Goal: Information Seeking & Learning: Learn about a topic

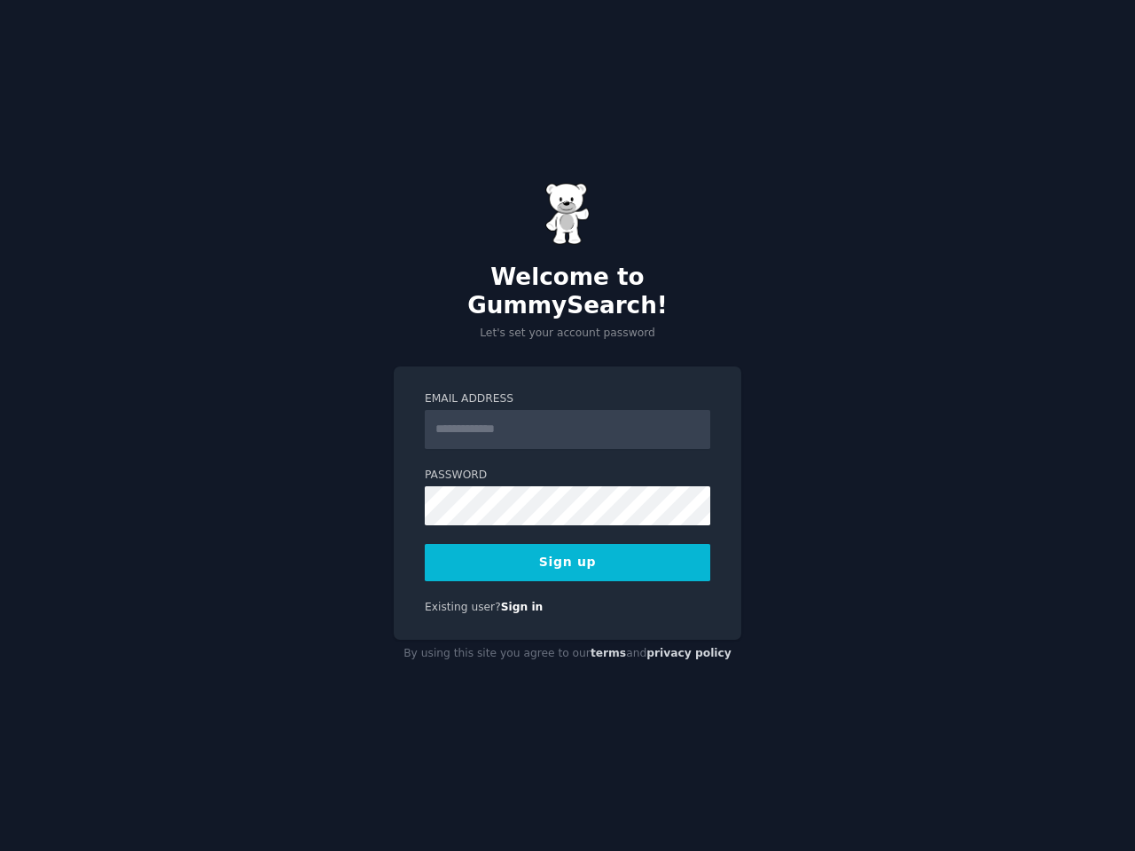
click at [605, 426] on input "Email Address" at bounding box center [568, 429] width 286 height 39
type input "**********"
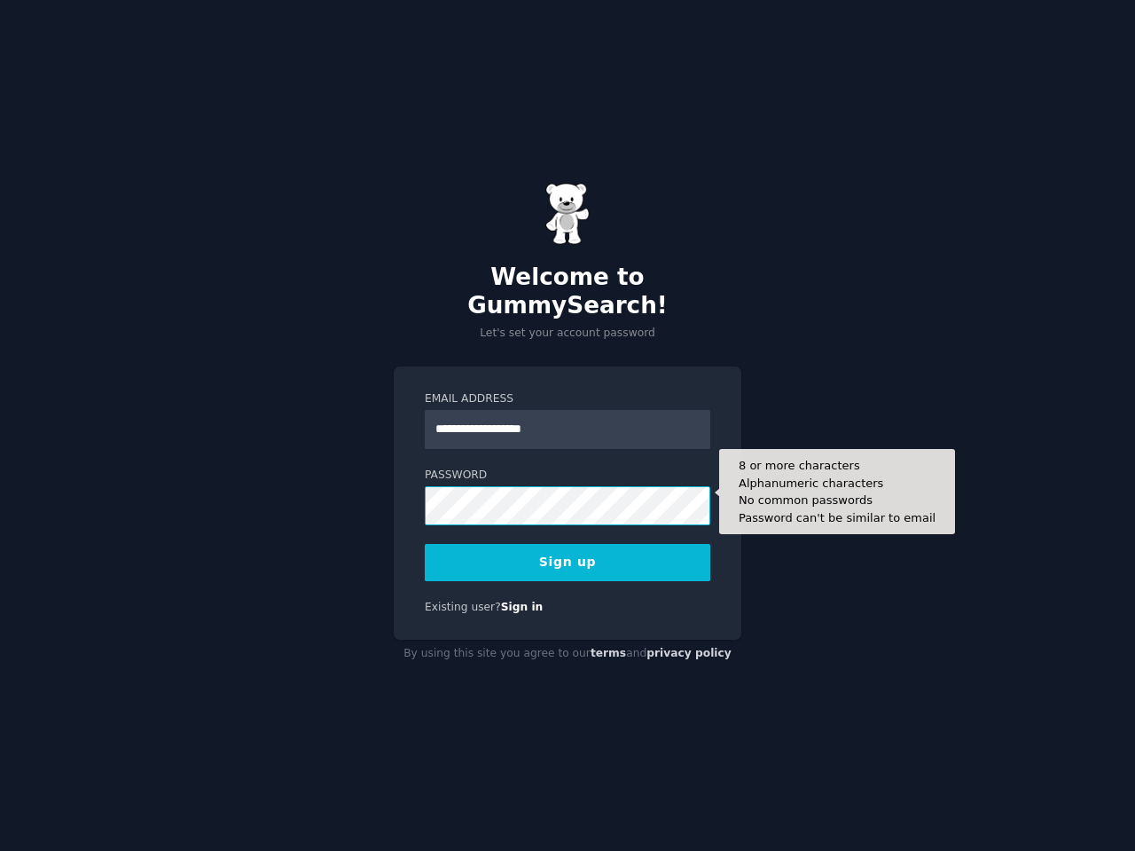
click at [425, 544] on button "Sign up" at bounding box center [568, 562] width 286 height 37
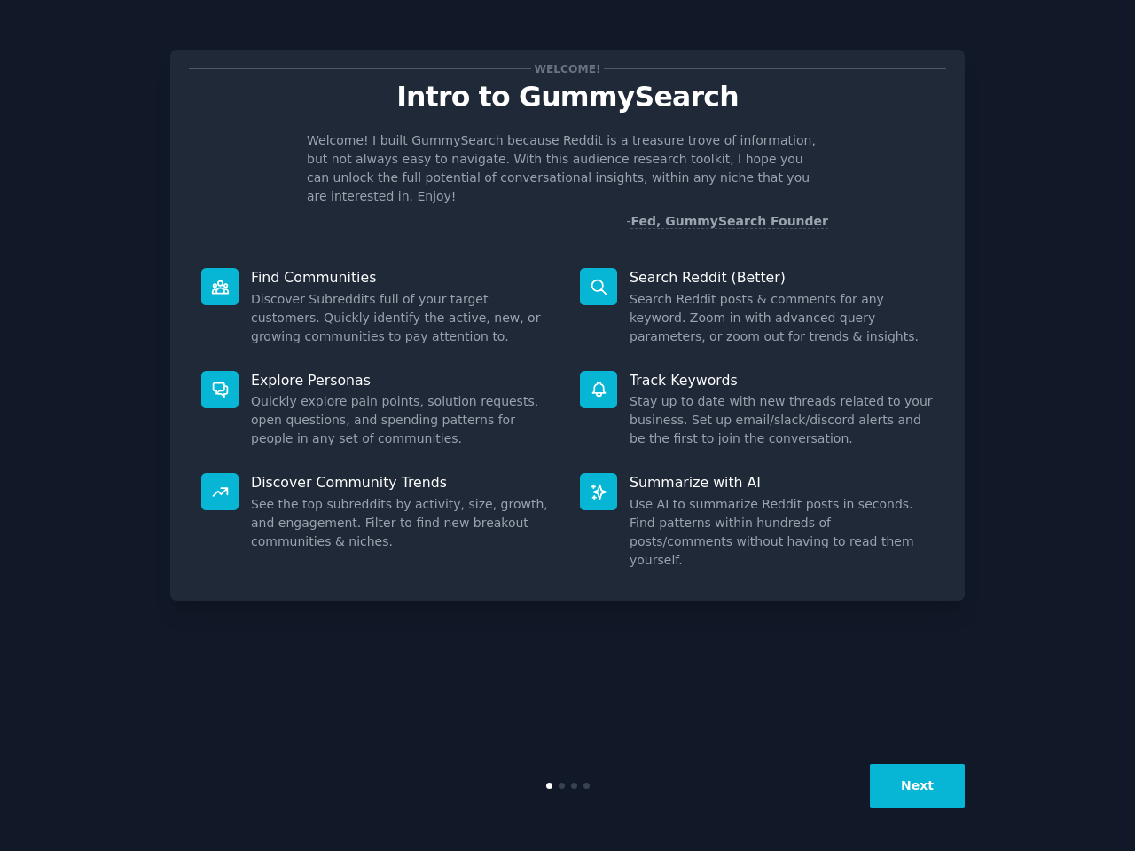
click at [946, 787] on button "Next" at bounding box center [917, 785] width 95 height 43
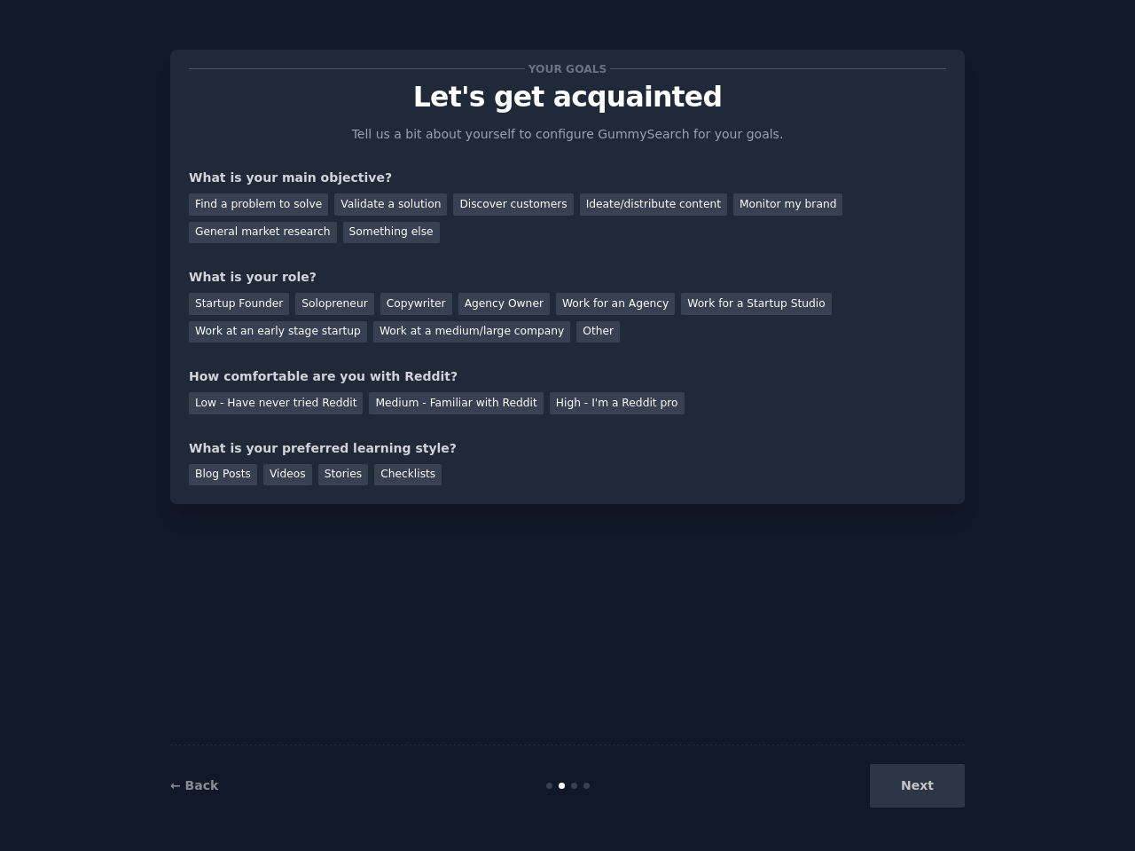
click at [614, 98] on p "Let's get acquainted" at bounding box center [567, 97] width 757 height 31
click at [602, 114] on div at bounding box center [602, 114] width 0 height 0
click at [796, 121] on div "Your goals Let's get acquainted Tell us a bit about yourself to configure Gummy…" at bounding box center [567, 276] width 757 height 417
click at [669, 104] on p "Let's get acquainted" at bounding box center [567, 97] width 757 height 31
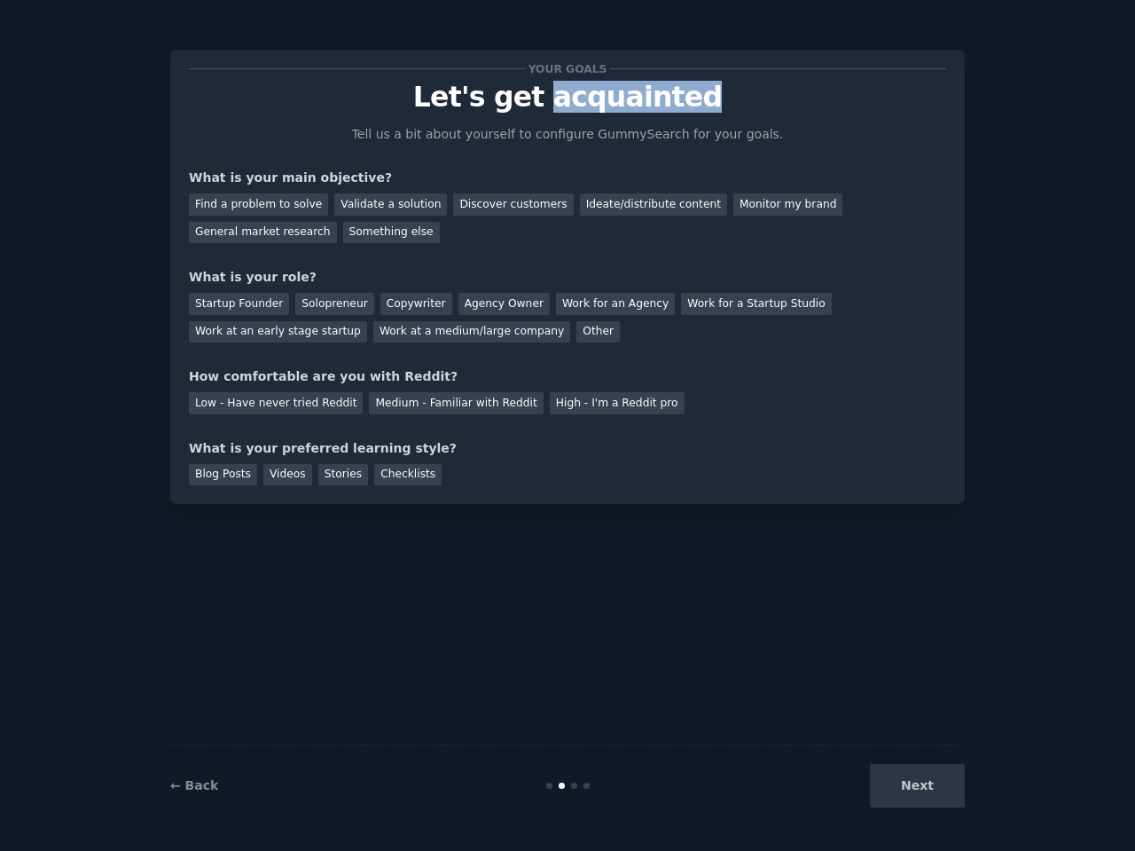
click at [669, 104] on p "Let's get acquainted" at bounding box center [567, 97] width 757 height 31
click at [657, 114] on div at bounding box center [657, 114] width 0 height 0
click at [798, 145] on div "Your goals Let's get acquainted Tell us a bit about yourself to configure Gummy…" at bounding box center [567, 276] width 757 height 417
click at [679, 106] on p "Let's get acquainted" at bounding box center [567, 97] width 757 height 31
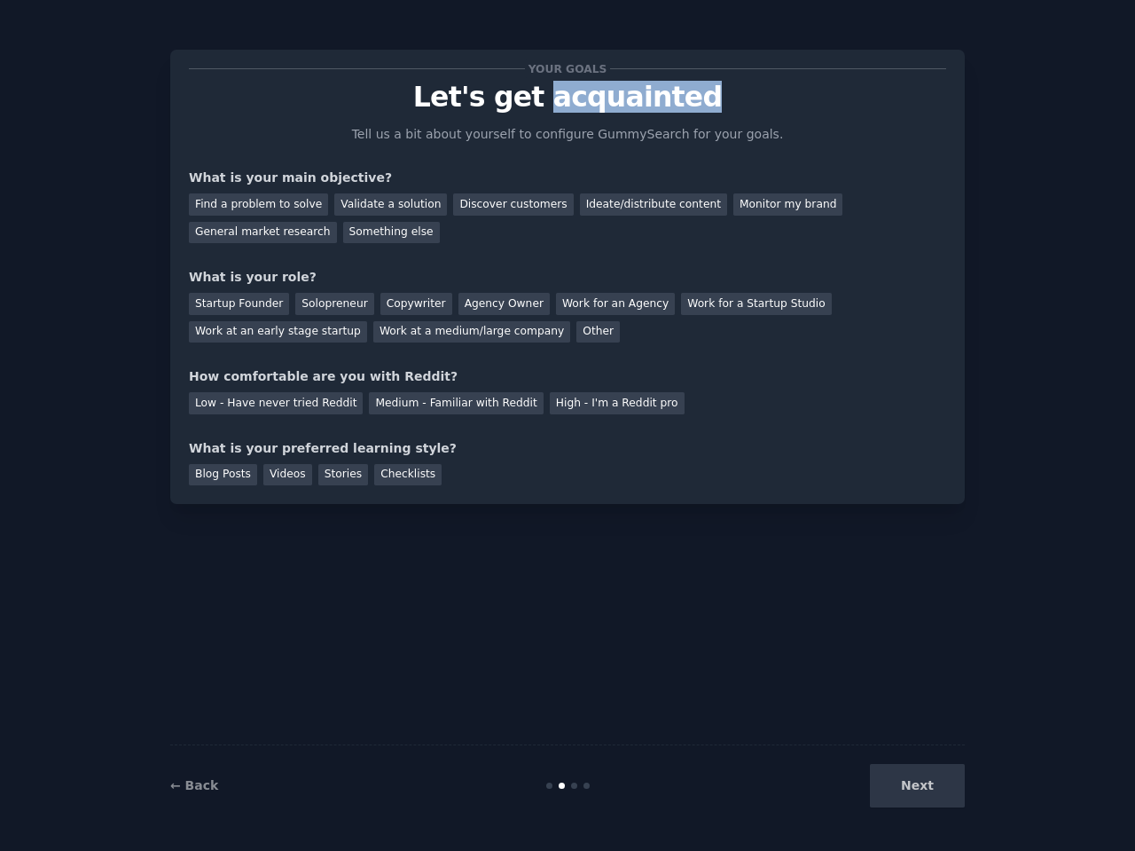
click at [679, 106] on p "Let's get acquainted" at bounding box center [567, 97] width 757 height 31
click at [668, 114] on div at bounding box center [668, 114] width 0 height 0
click at [781, 161] on div "Your goals Let's get acquainted Tell us a bit about yourself to configure Gummy…" at bounding box center [567, 276] width 757 height 417
click at [279, 202] on div "Find a problem to solve" at bounding box center [258, 204] width 139 height 22
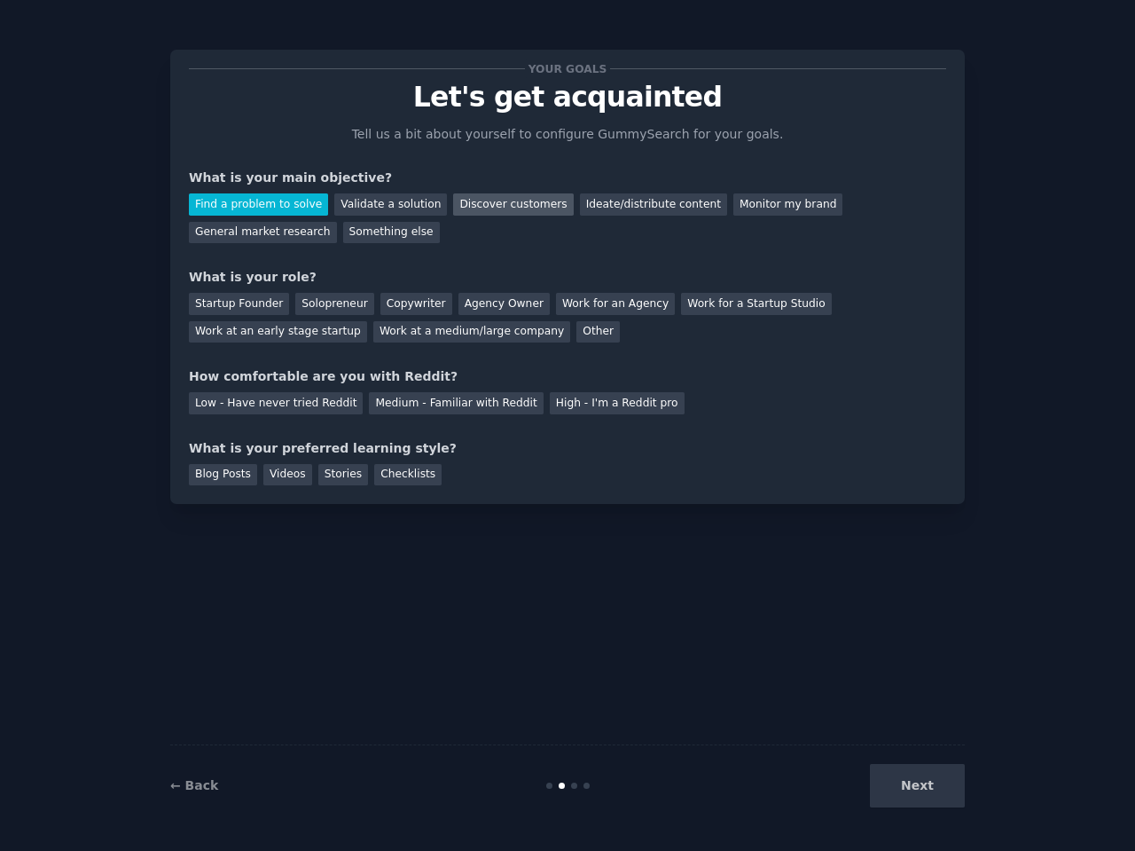
click at [539, 205] on div "Discover customers" at bounding box center [513, 204] width 120 height 22
click at [283, 205] on div "Find a problem to solve" at bounding box center [258, 204] width 139 height 22
drag, startPoint x: 363, startPoint y: 307, endPoint x: 291, endPoint y: 302, distance: 72.0
click at [295, 302] on div "Solopreneur" at bounding box center [334, 304] width 78 height 22
click at [279, 272] on div at bounding box center [279, 272] width 0 height 0
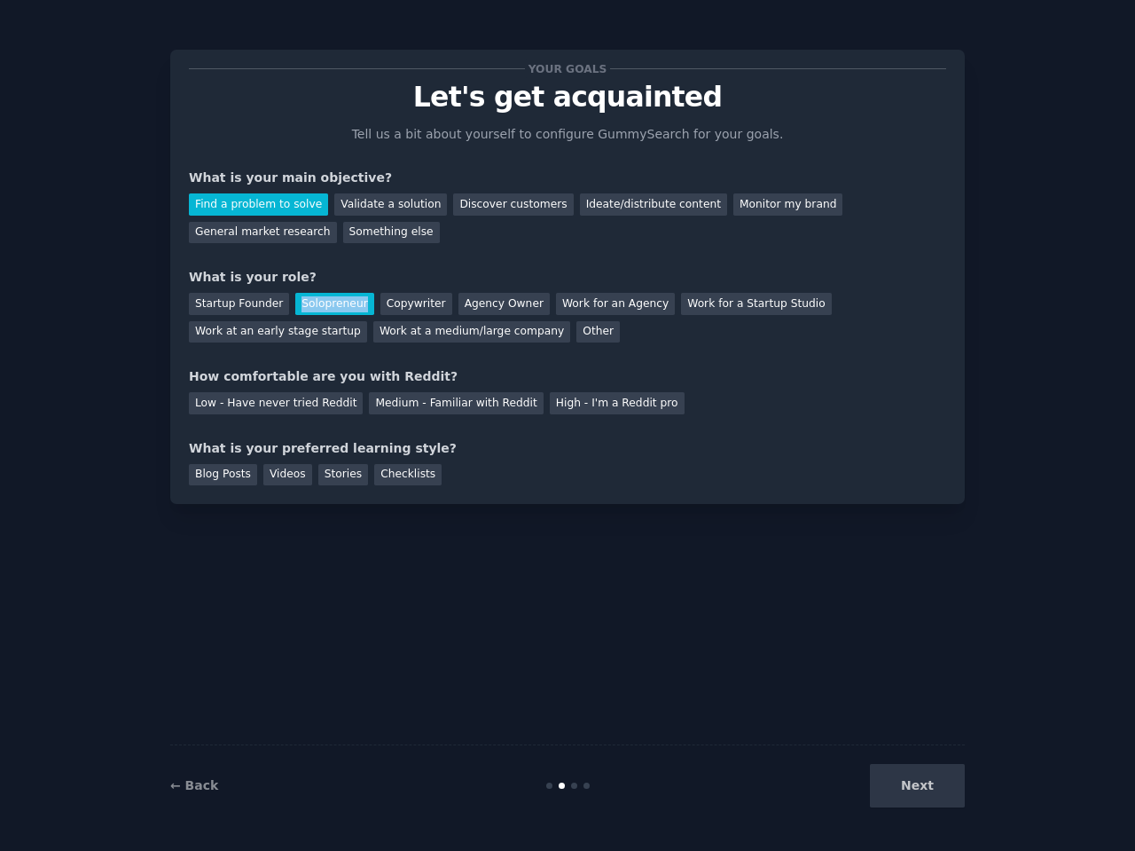
click at [246, 850] on div at bounding box center [177, 851] width 355 height 0
click at [250, 850] on div at bounding box center [177, 851] width 355 height 0
click at [424, 850] on div "Close" at bounding box center [567, 851] width 1135 height 0
click at [315, 410] on div "Low - Have never tried Reddit" at bounding box center [276, 403] width 174 height 22
click at [420, 479] on div "Checklists" at bounding box center [407, 475] width 67 height 22
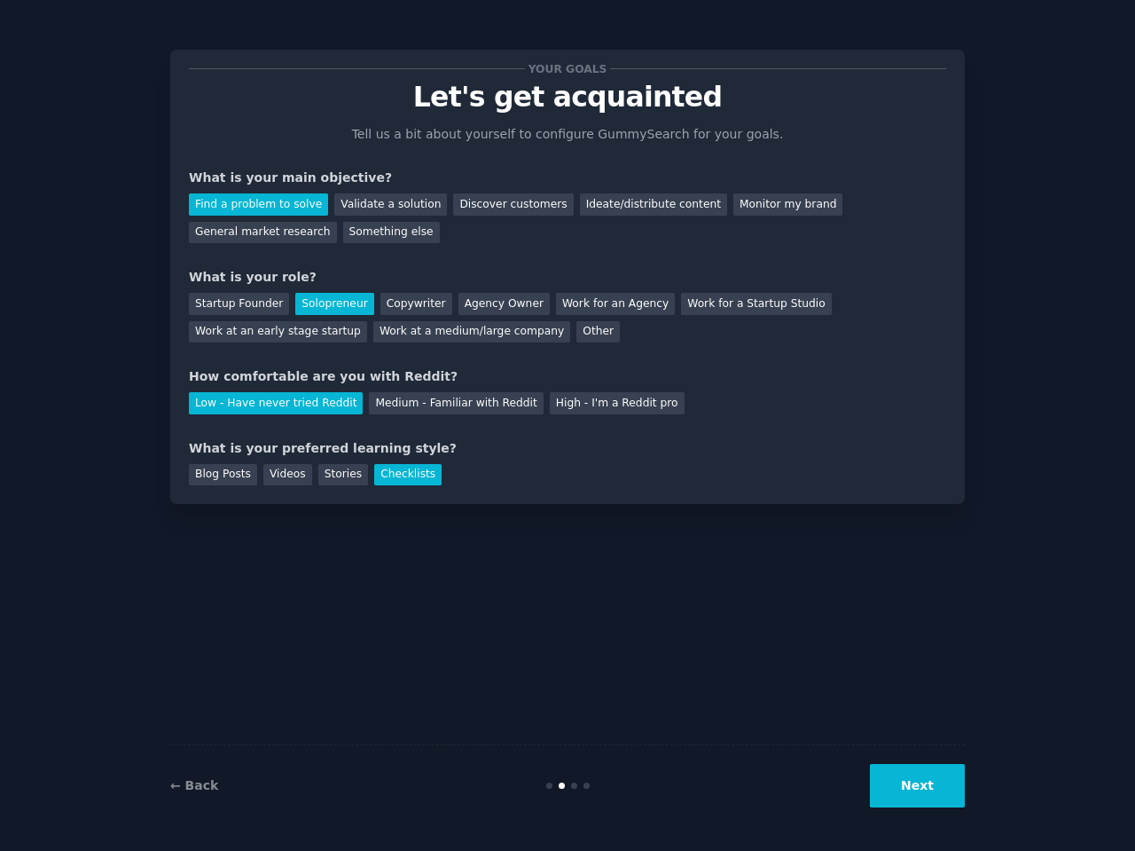
click at [943, 789] on button "Next" at bounding box center [917, 785] width 95 height 43
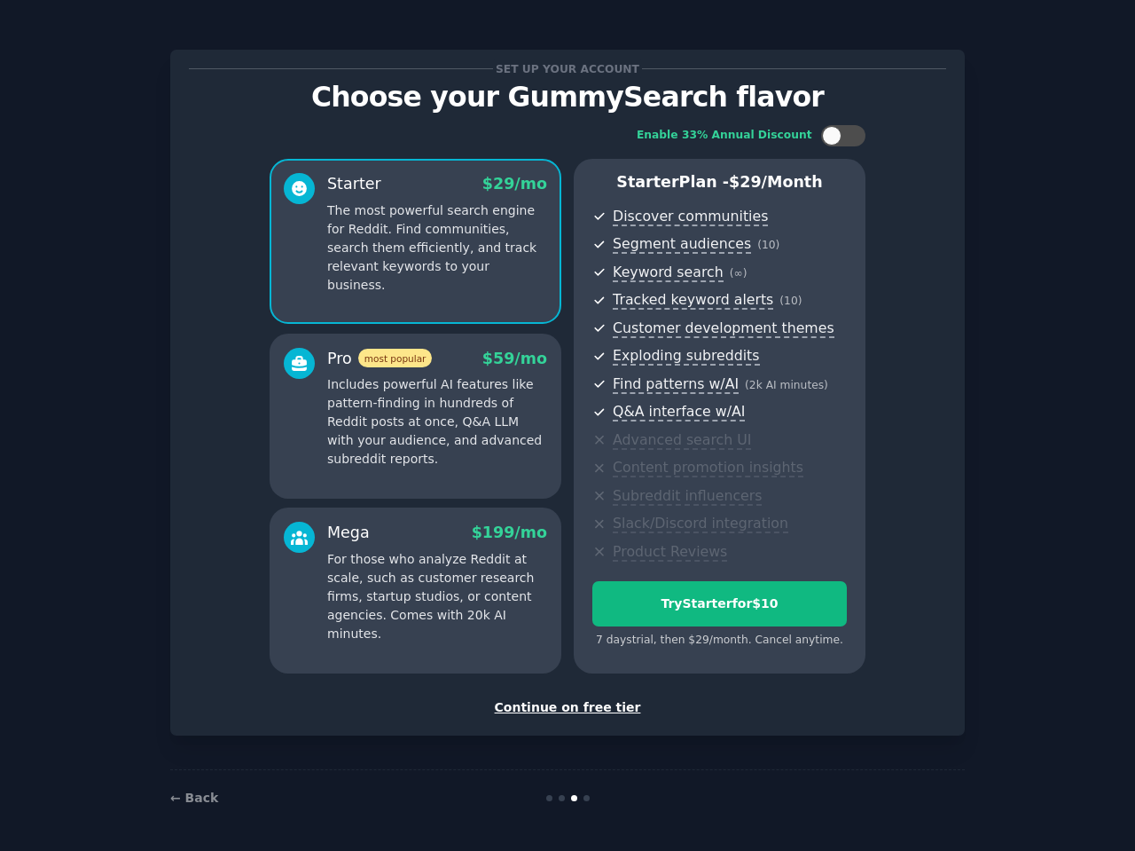
click at [537, 712] on div "Continue on free tier" at bounding box center [567, 707] width 757 height 19
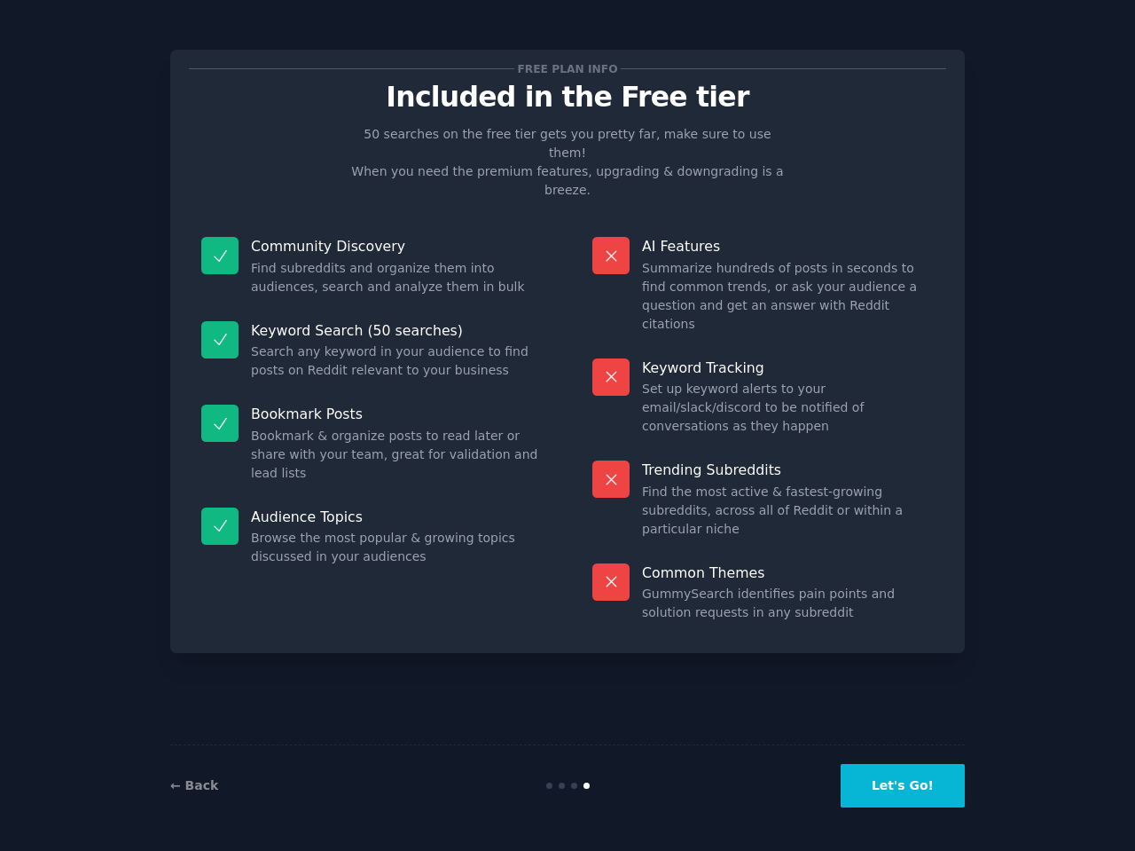
click at [909, 773] on button "Let's Go!" at bounding box center [903, 785] width 124 height 43
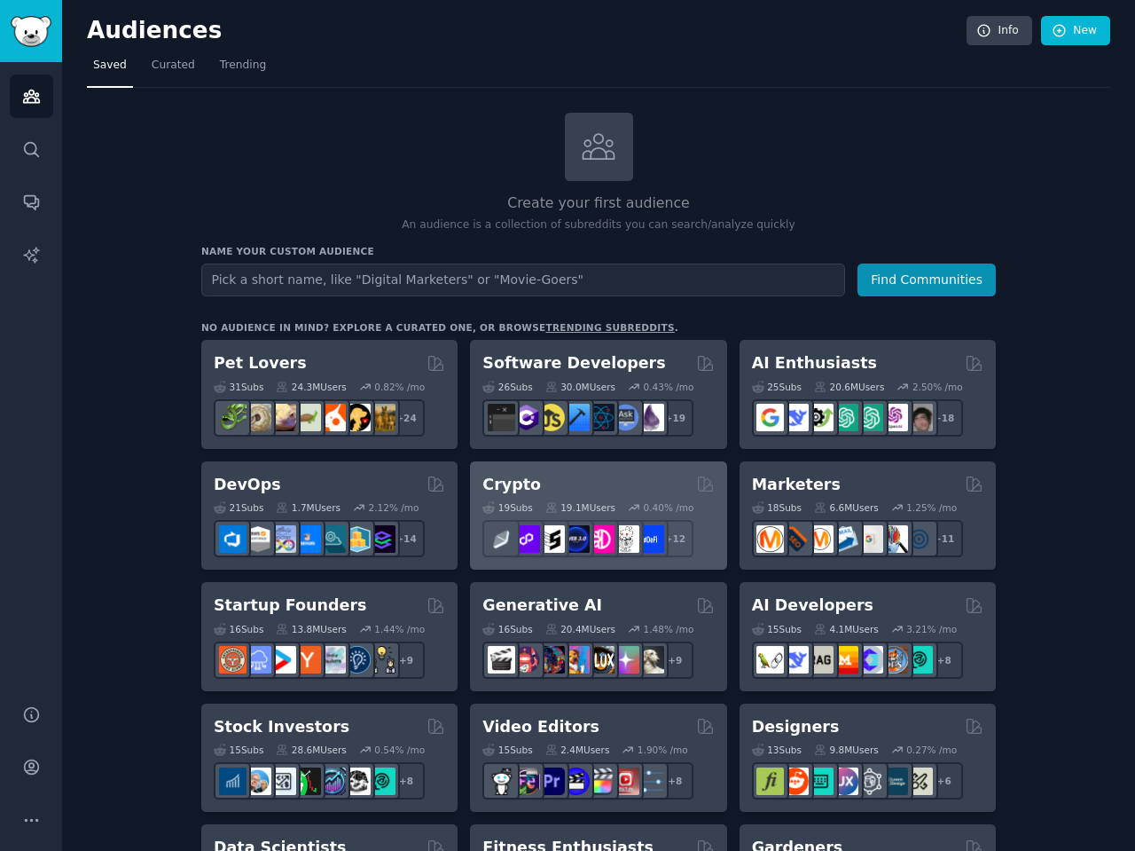
click at [533, 476] on div "Crypto" at bounding box center [598, 485] width 231 height 22
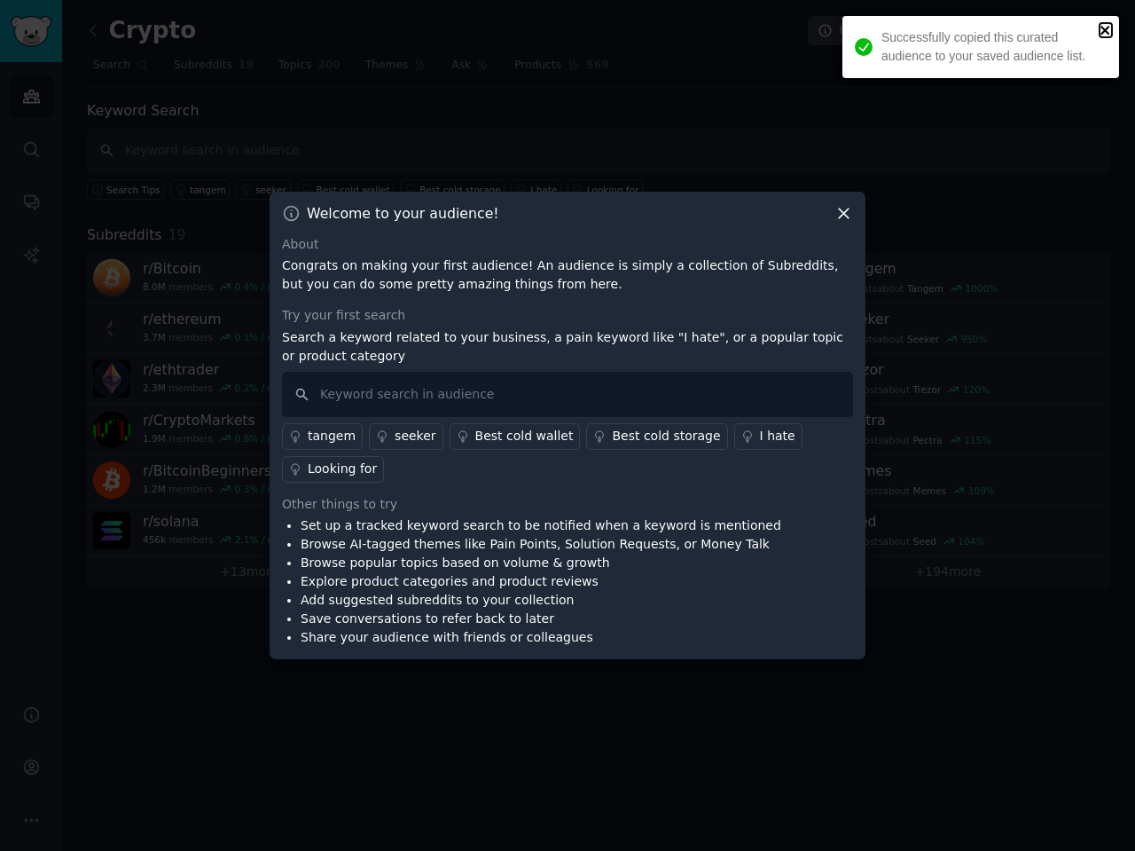
click at [1101, 30] on icon "close" at bounding box center [1106, 30] width 12 height 14
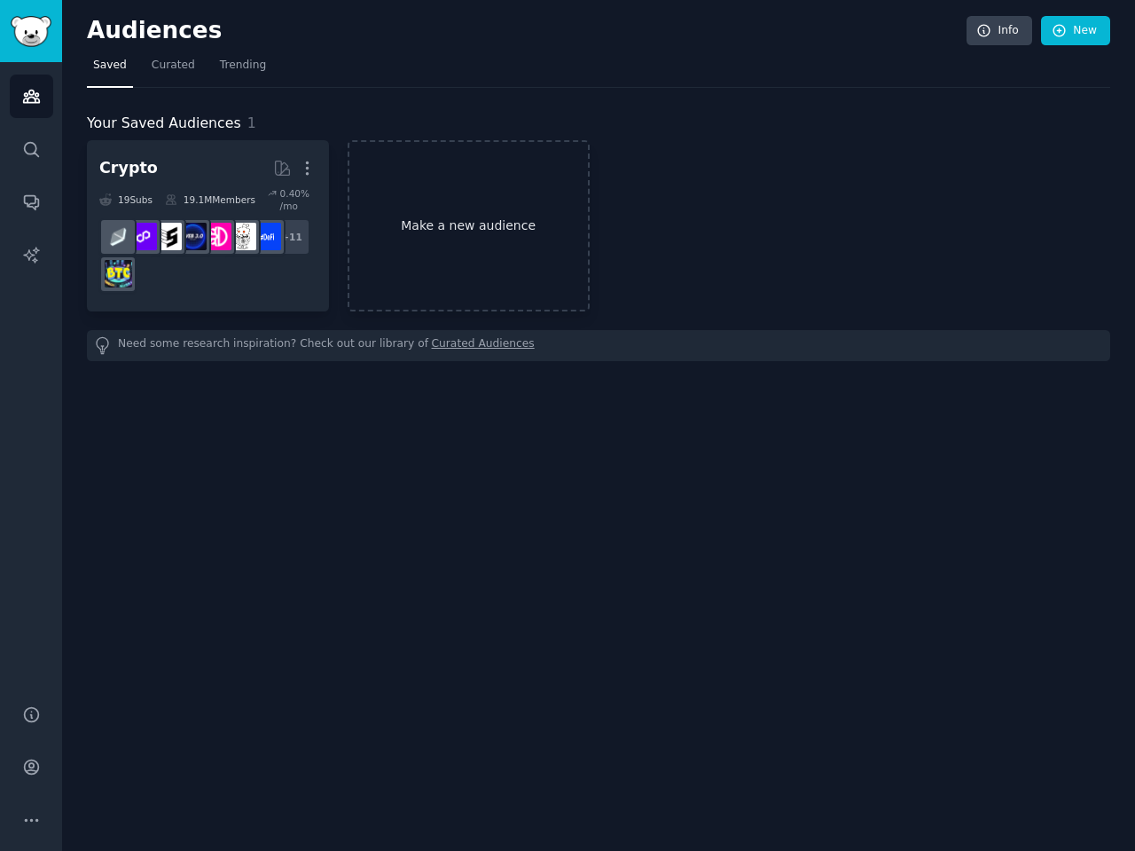
click at [498, 240] on link "Make a new audience" at bounding box center [469, 225] width 242 height 171
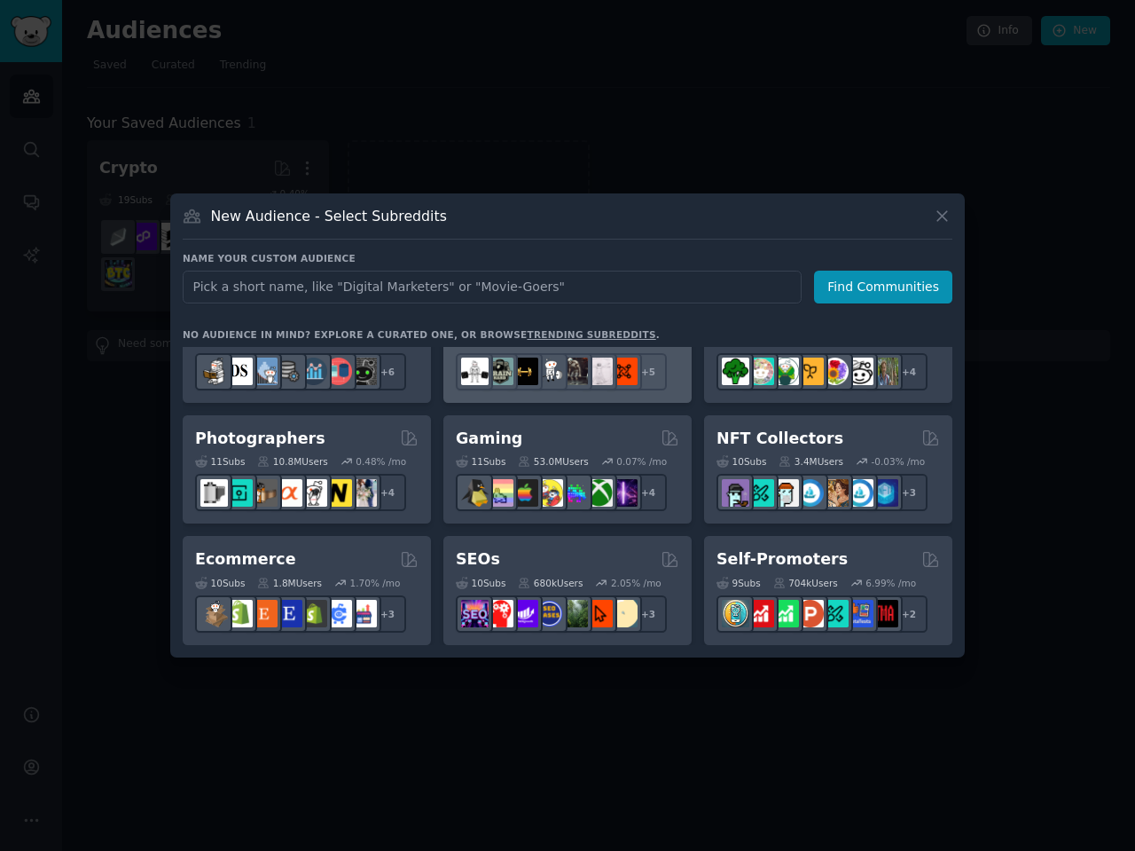
scroll to position [538, 0]
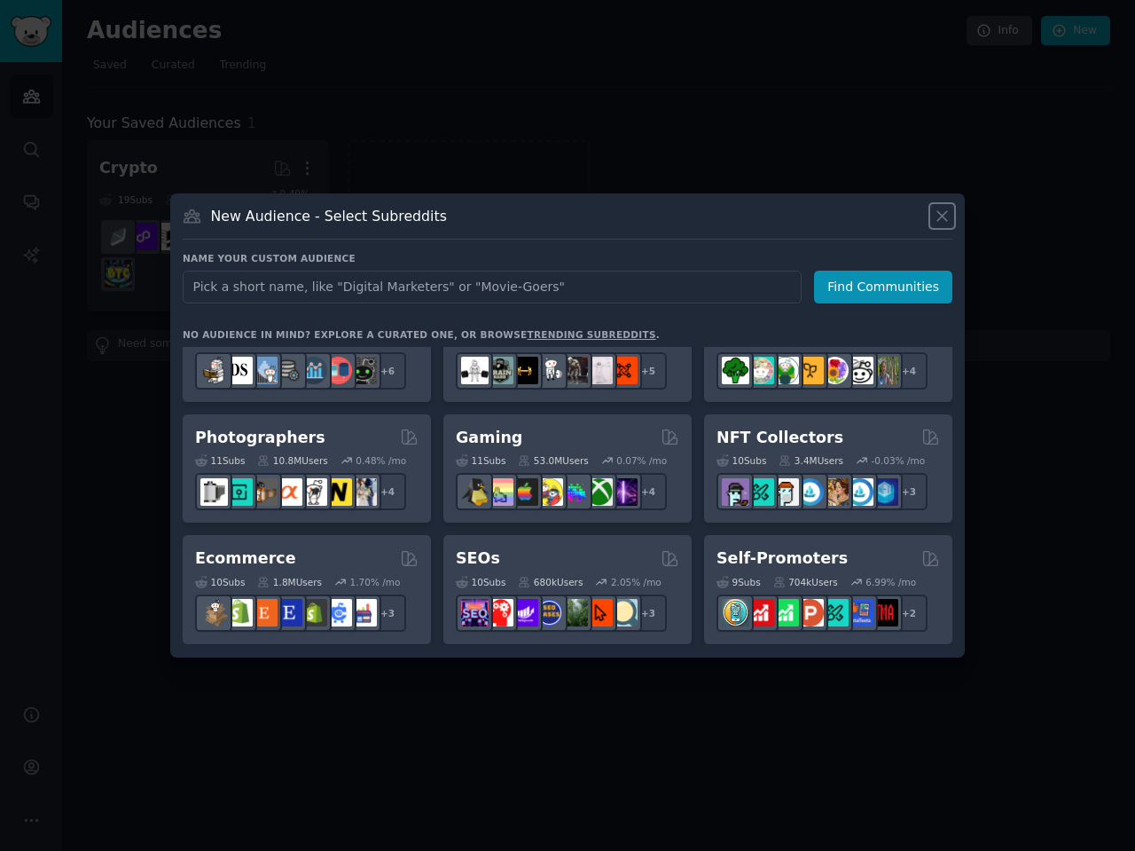
click at [945, 222] on icon at bounding box center [942, 216] width 19 height 19
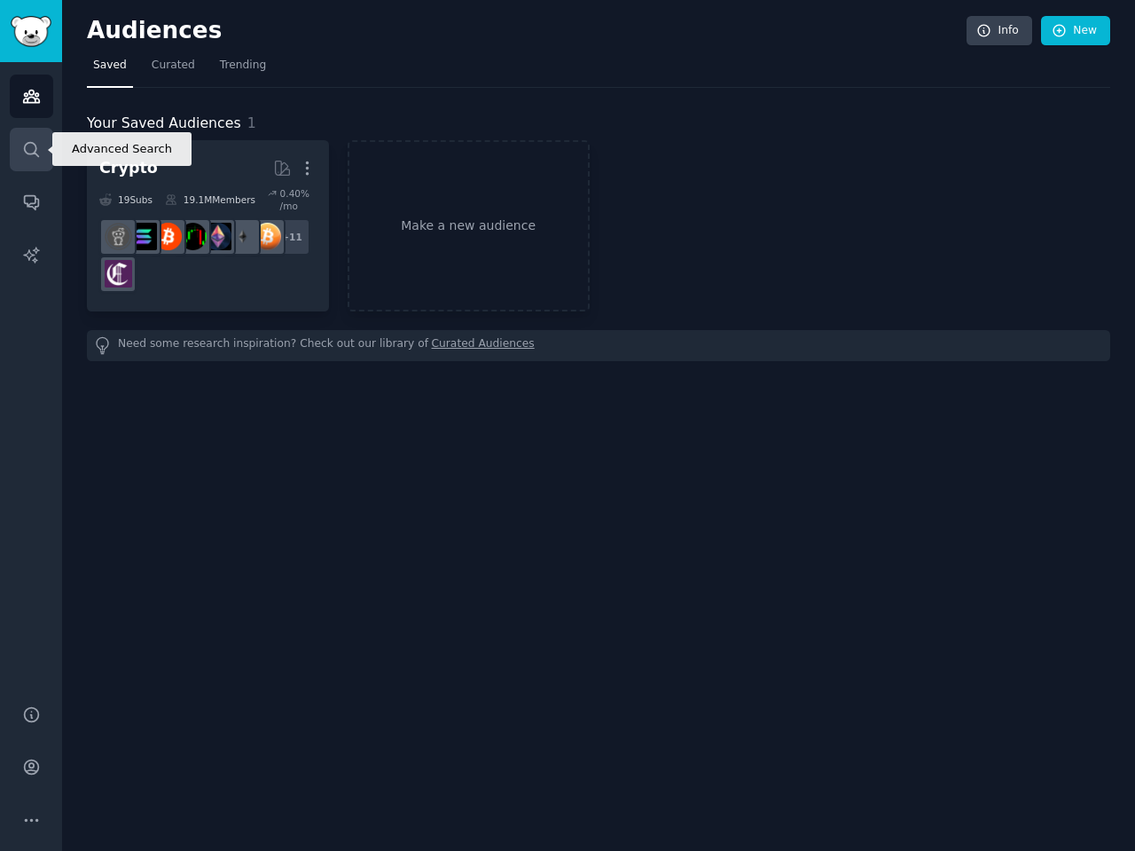
click at [42, 141] on link "Search" at bounding box center [31, 149] width 43 height 43
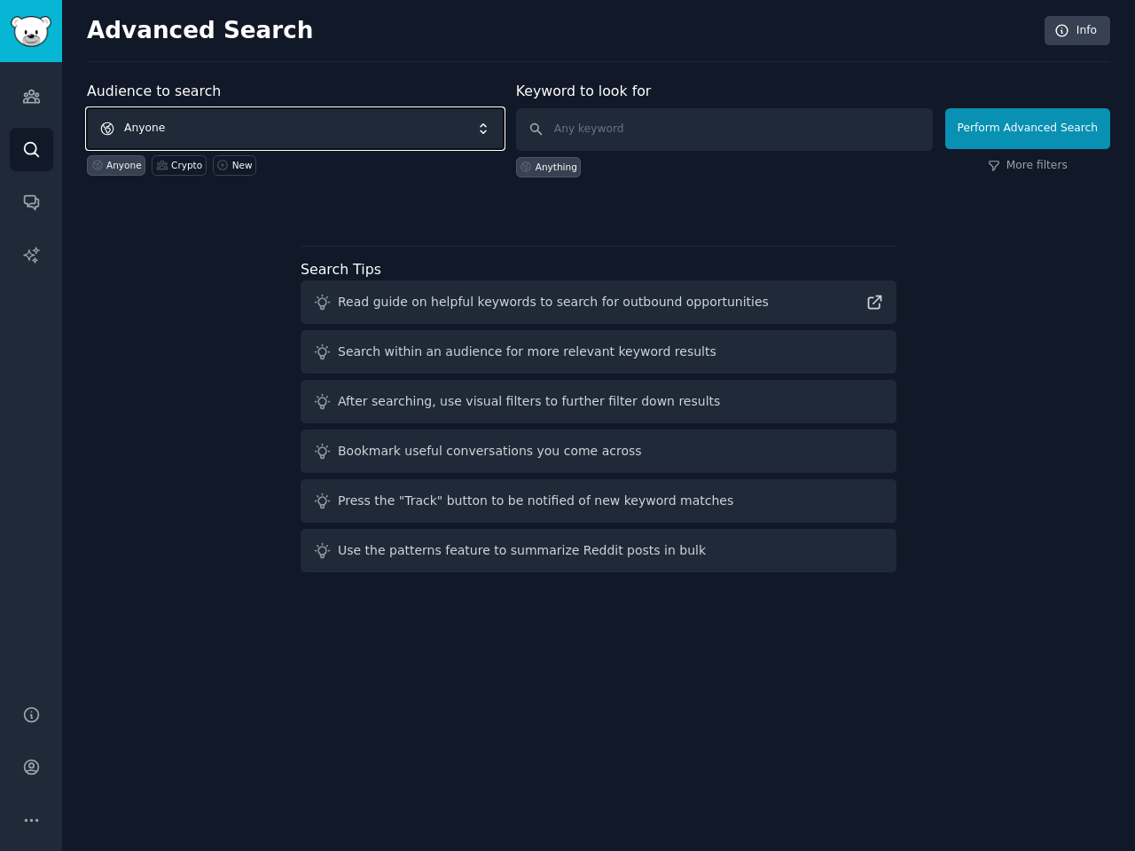
click at [322, 122] on span "Anyone" at bounding box center [295, 128] width 417 height 41
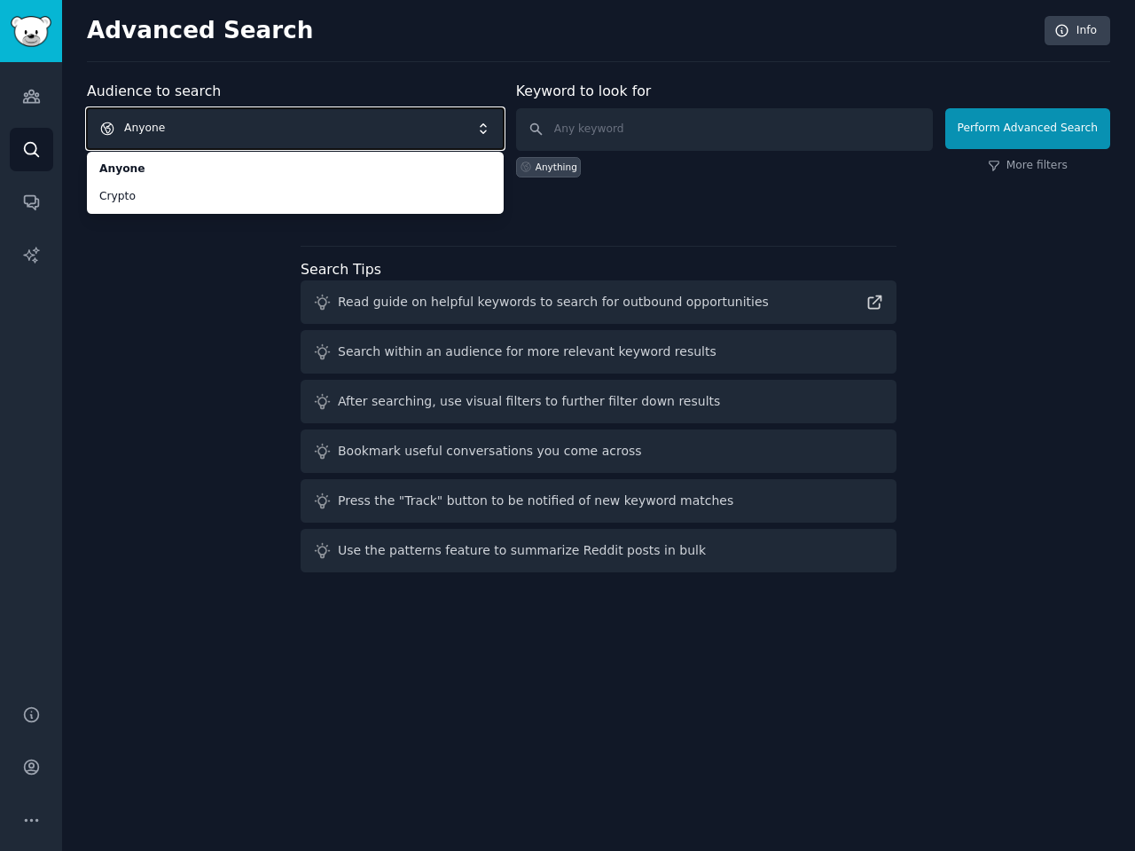
click at [294, 127] on span "Anyone" at bounding box center [295, 128] width 417 height 41
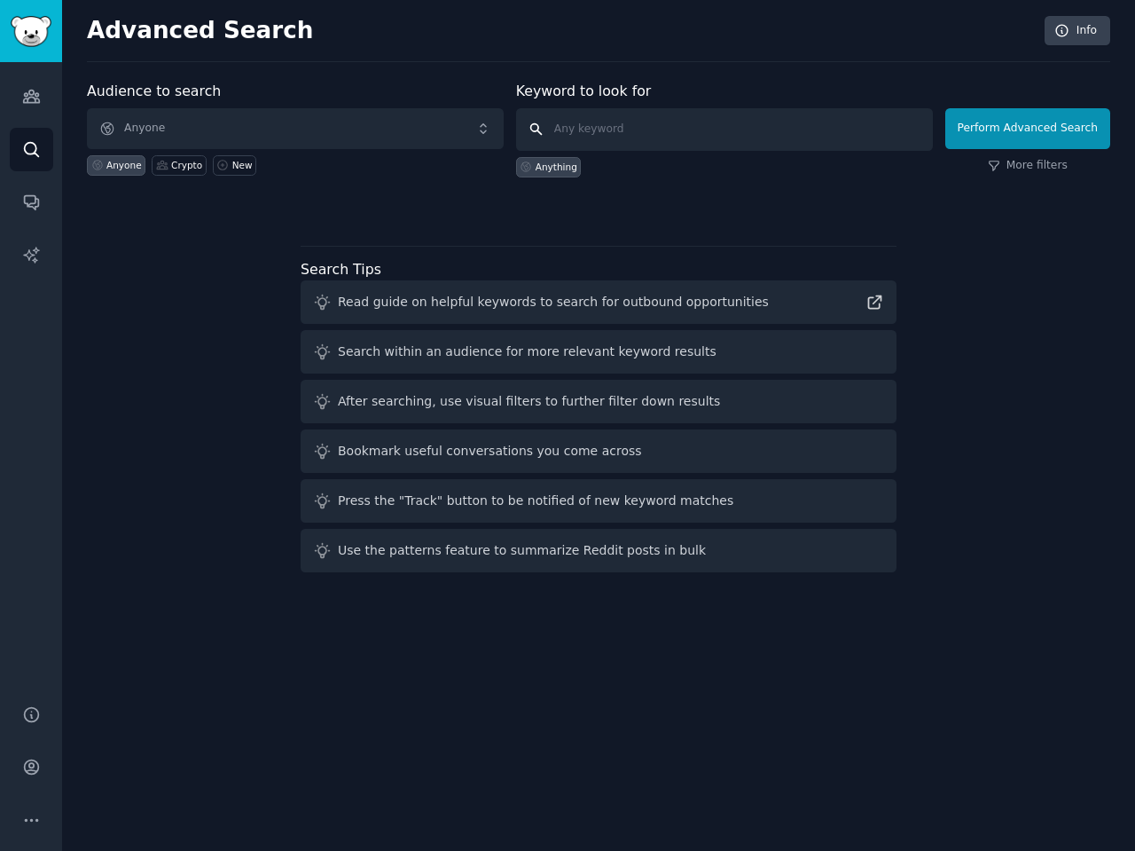
click at [664, 127] on input "text" at bounding box center [724, 129] width 417 height 43
type input "todo"
click at [1008, 122] on button "Perform Advanced Search" at bounding box center [1027, 128] width 165 height 41
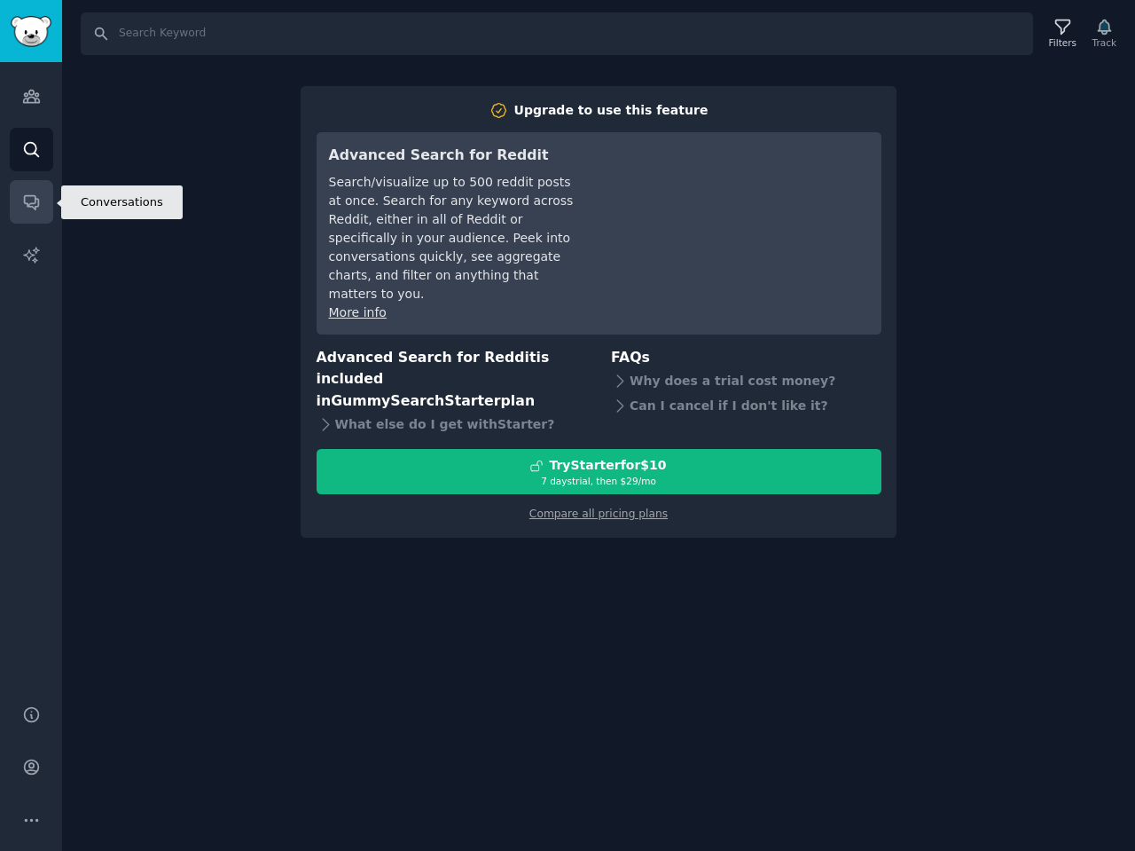
click at [22, 209] on icon "Sidebar" at bounding box center [31, 201] width 19 height 19
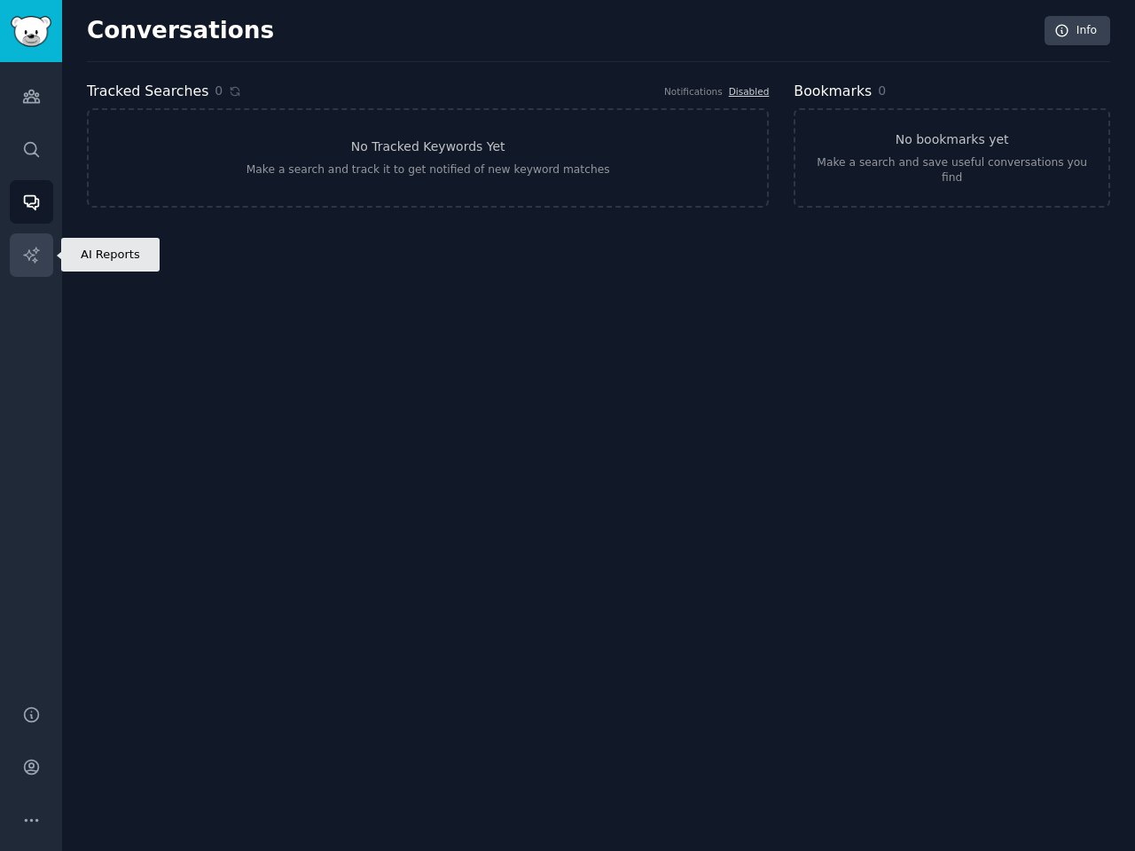
click at [41, 271] on link "AI Reports" at bounding box center [31, 254] width 43 height 43
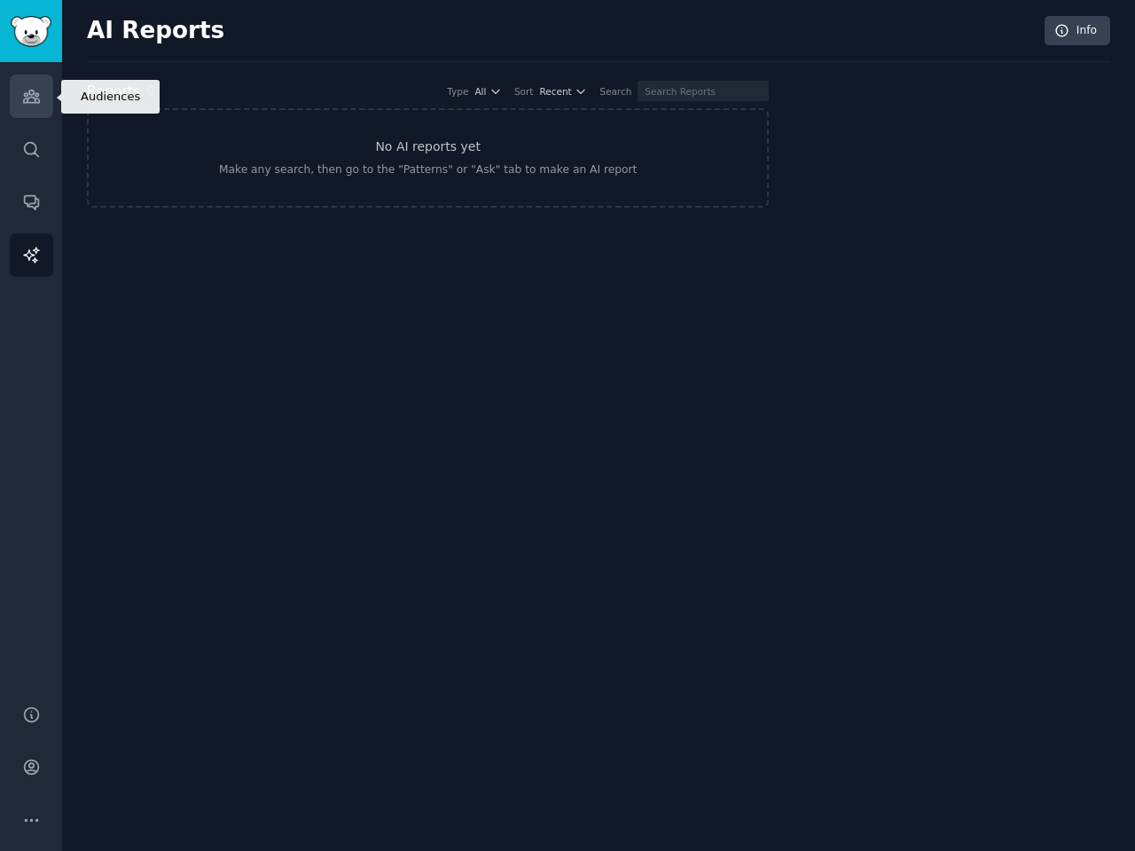
click at [43, 111] on link "Audiences" at bounding box center [31, 96] width 43 height 43
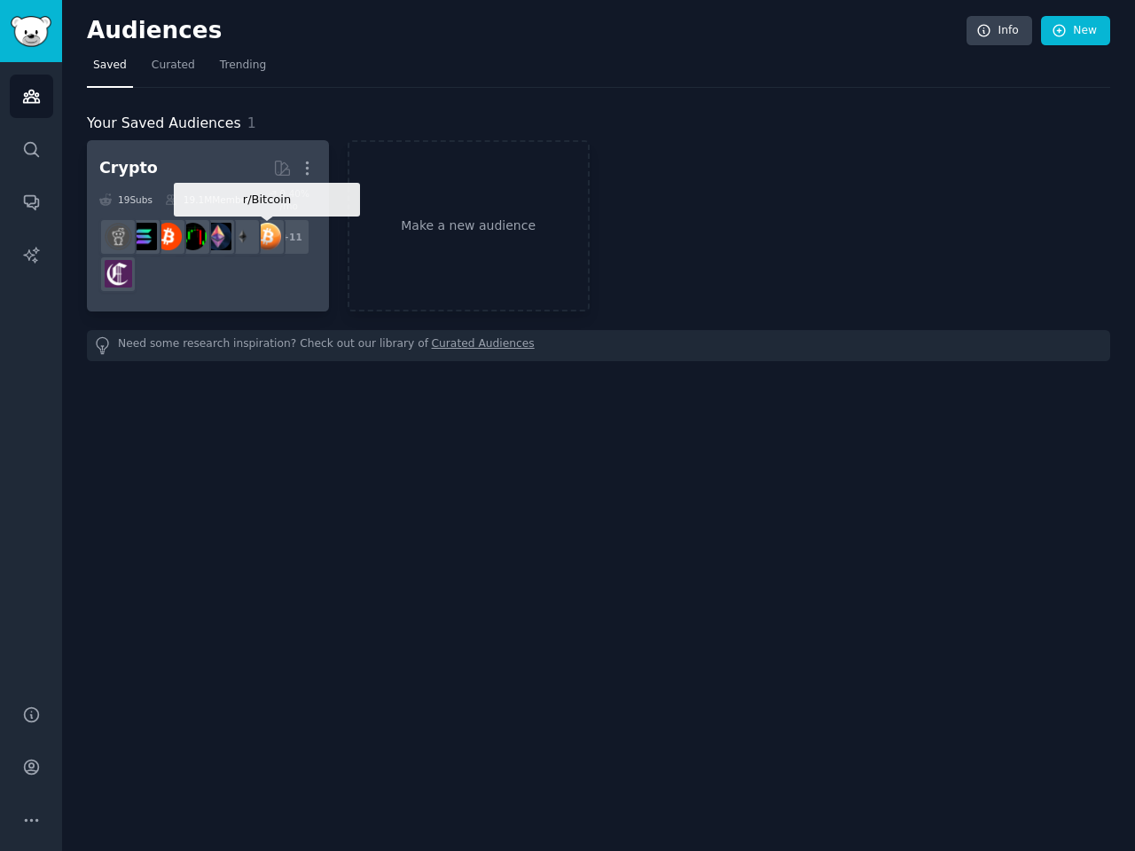
click at [266, 239] on img at bounding box center [267, 236] width 27 height 27
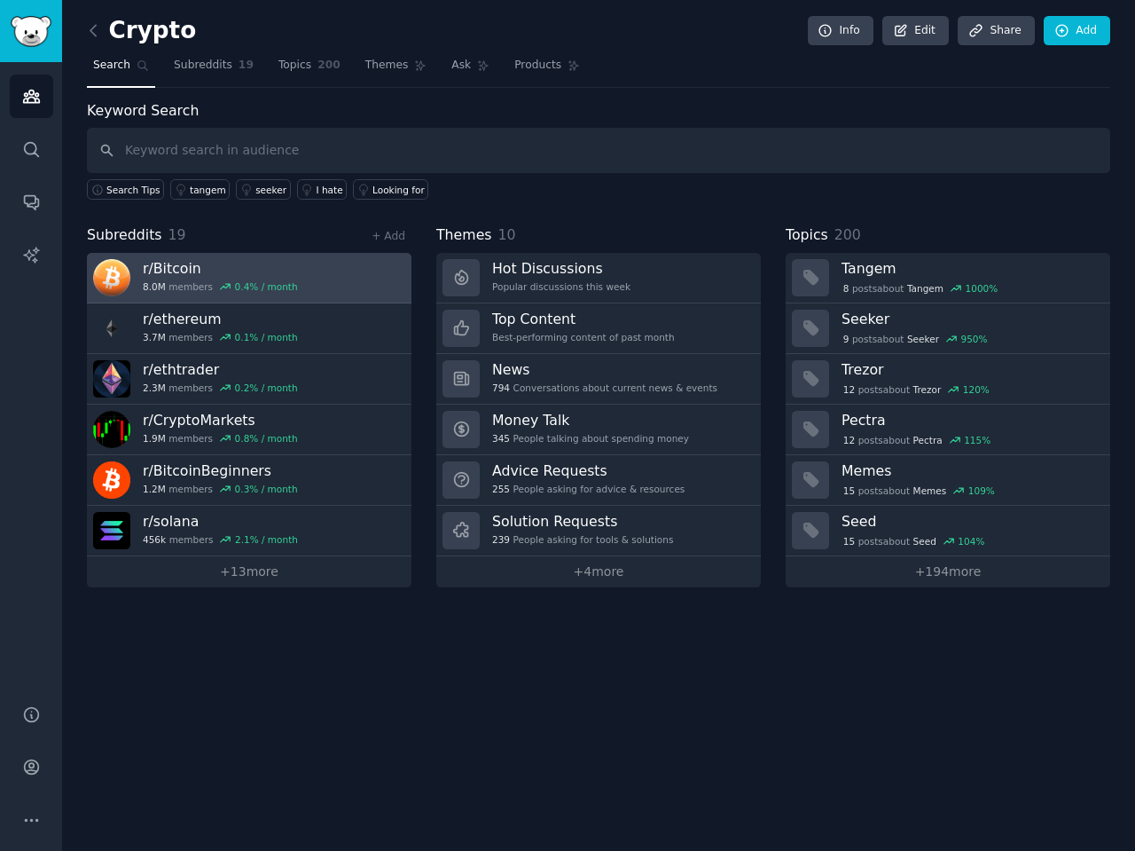
click at [262, 279] on div "r/ Bitcoin 8.0M members 0.4 % / month" at bounding box center [220, 277] width 155 height 37
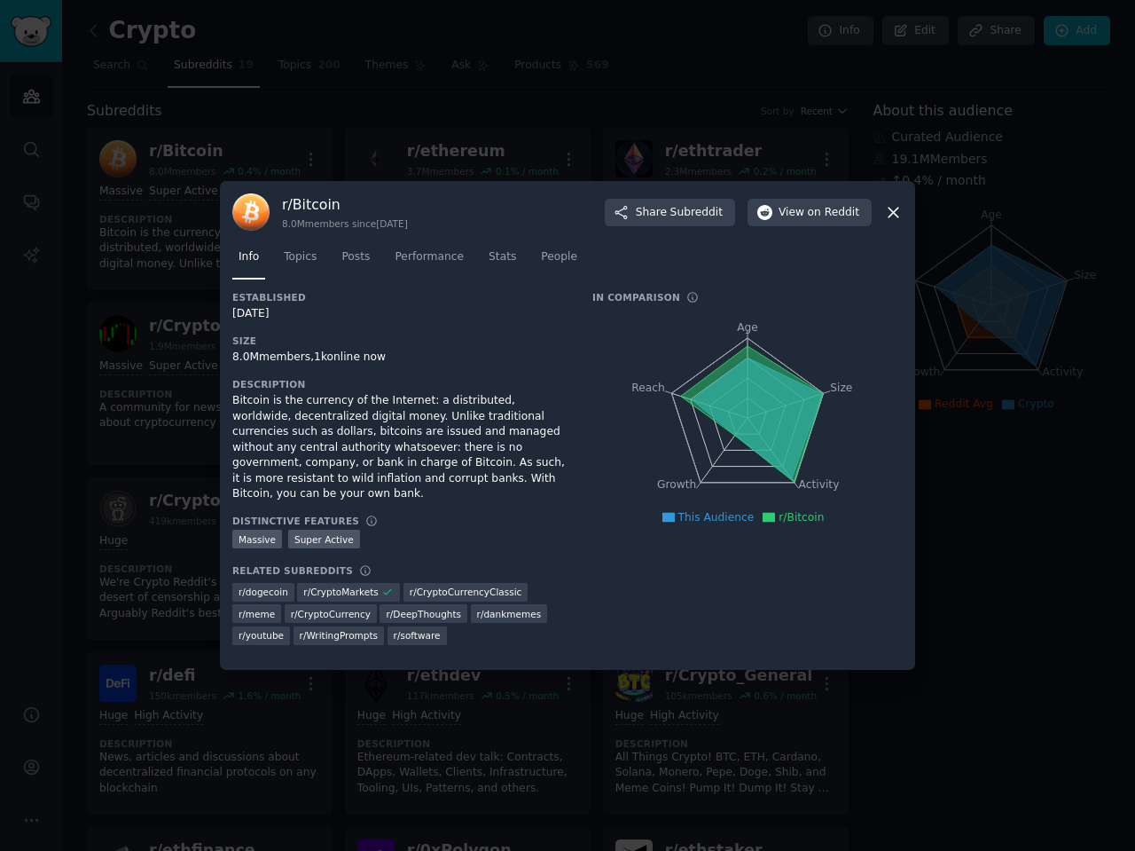
click at [892, 220] on icon at bounding box center [893, 212] width 19 height 19
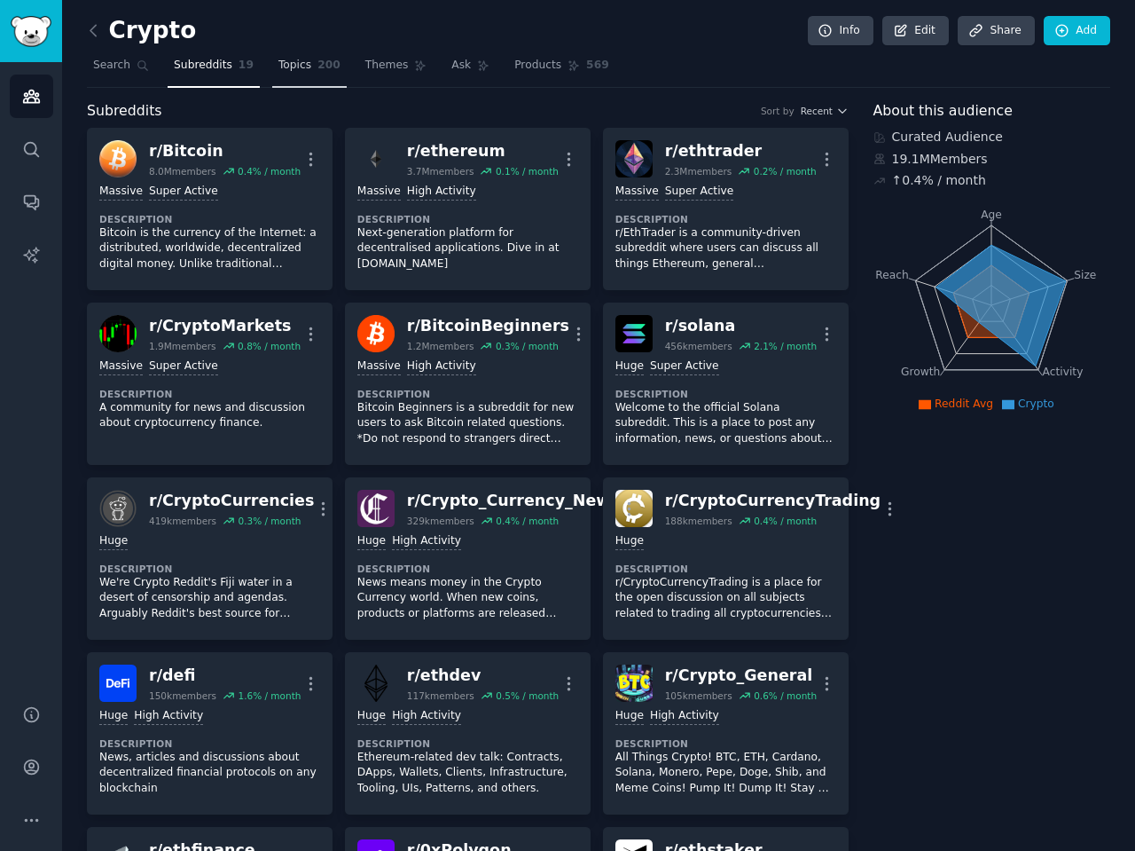
click at [290, 71] on span "Topics" at bounding box center [295, 66] width 33 height 16
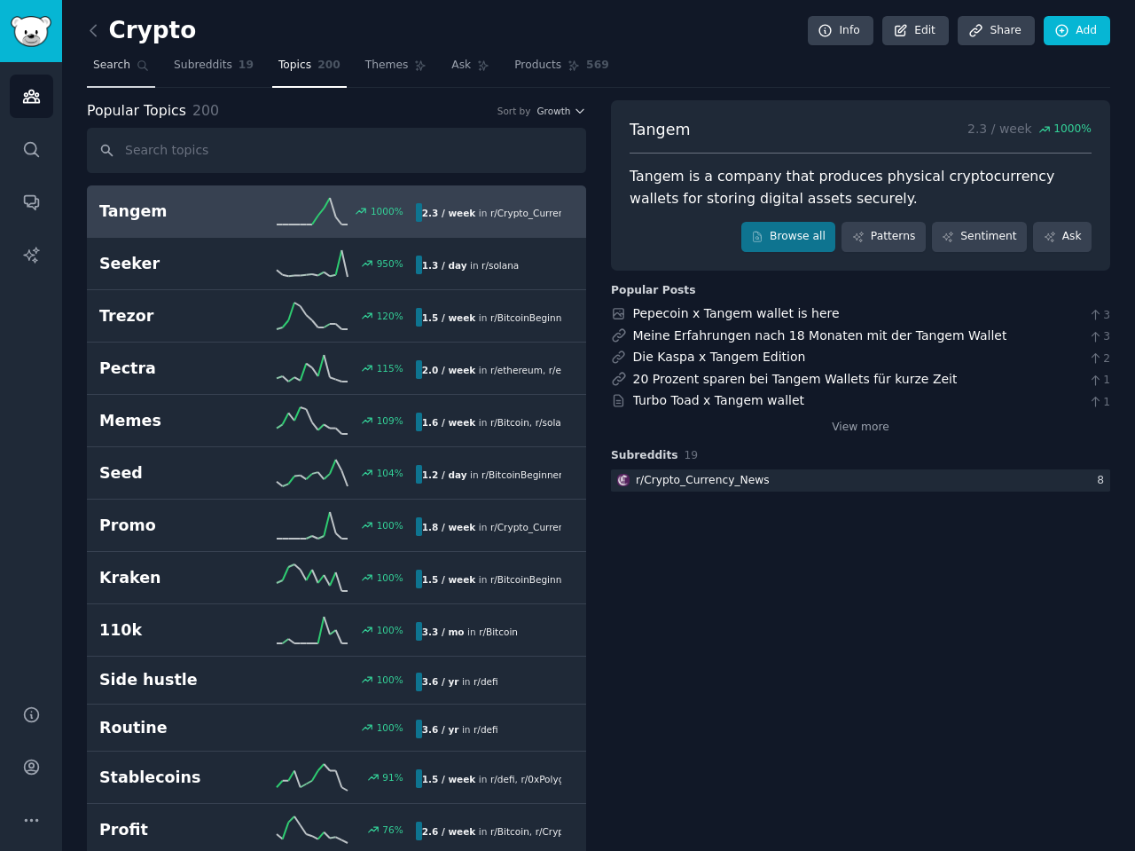
click at [117, 64] on span "Search" at bounding box center [111, 66] width 37 height 16
